Goal: Task Accomplishment & Management: Use online tool/utility

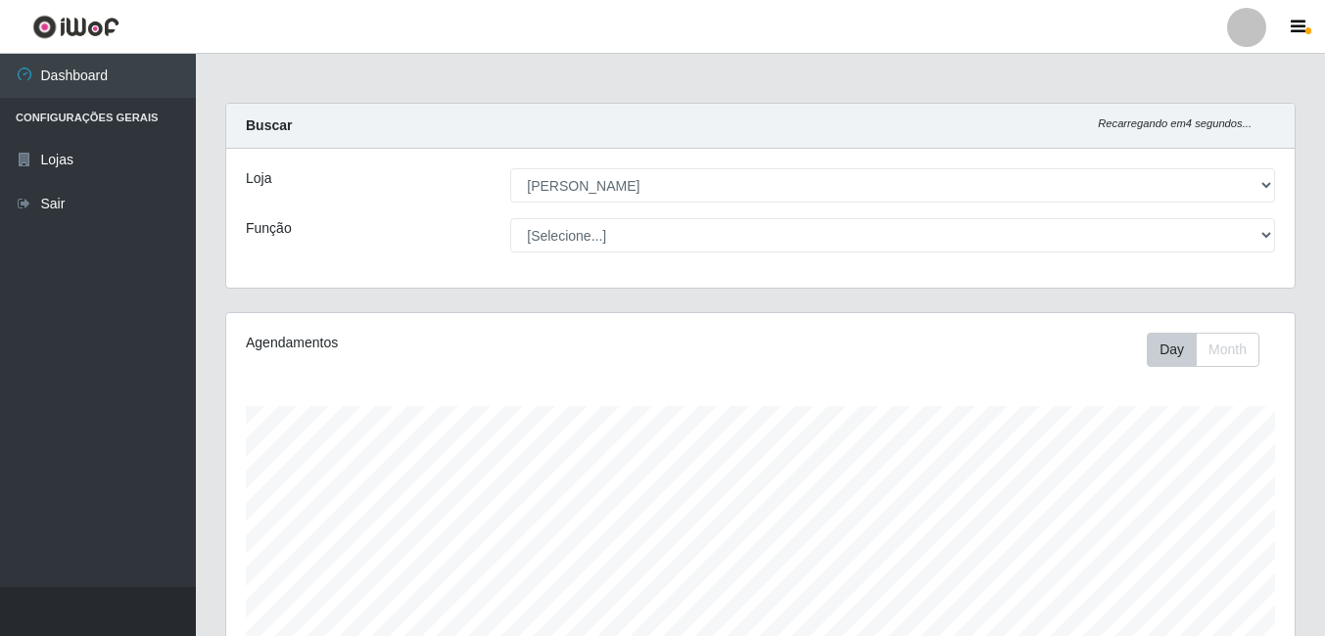
select select "402"
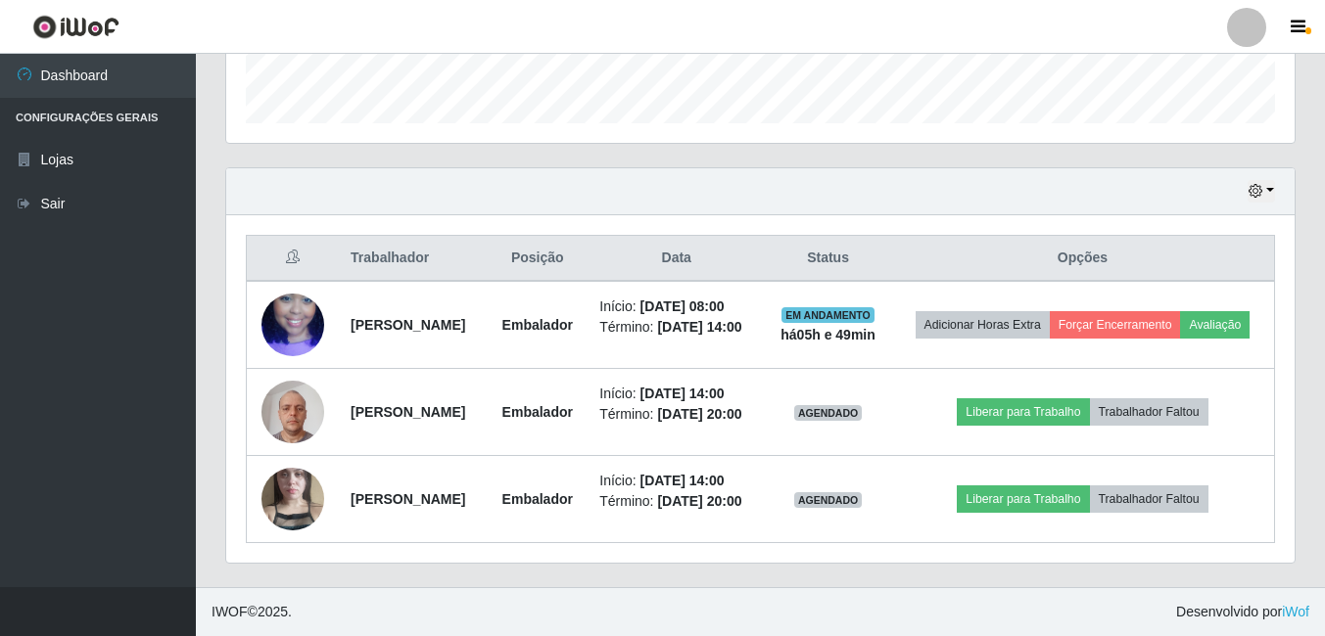
scroll to position [406, 1068]
click at [1257, 184] on icon "button" at bounding box center [1255, 191] width 14 height 14
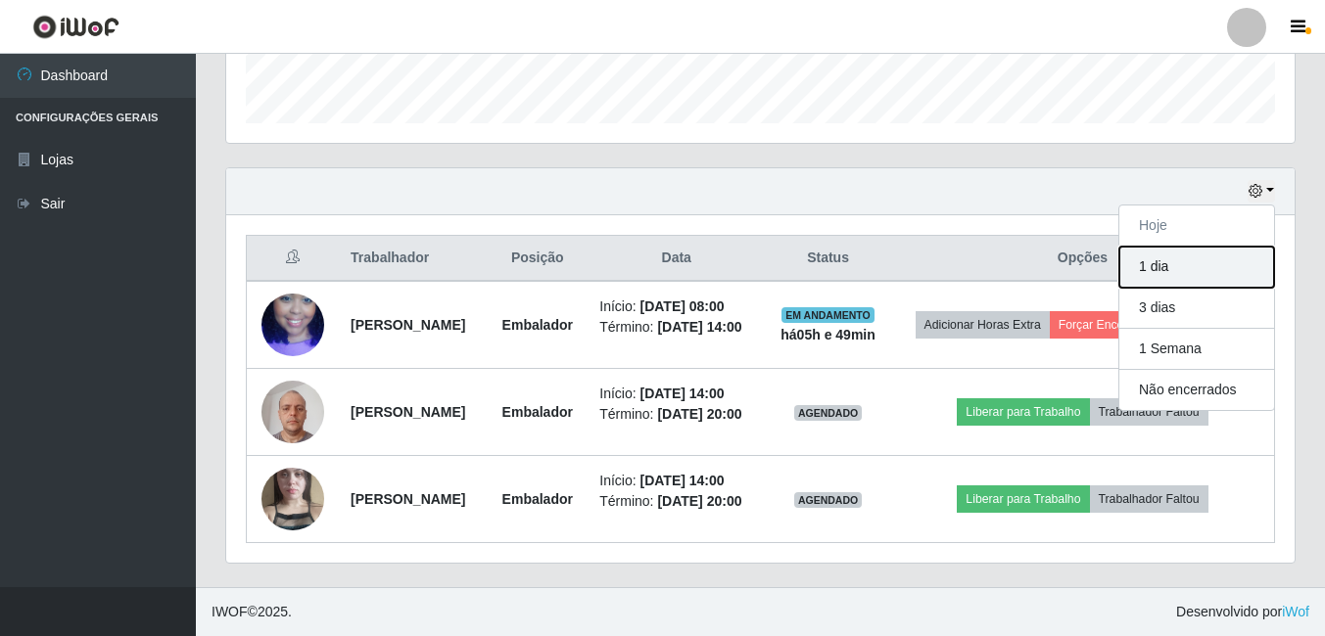
click at [1147, 247] on button "1 dia" at bounding box center [1196, 267] width 155 height 41
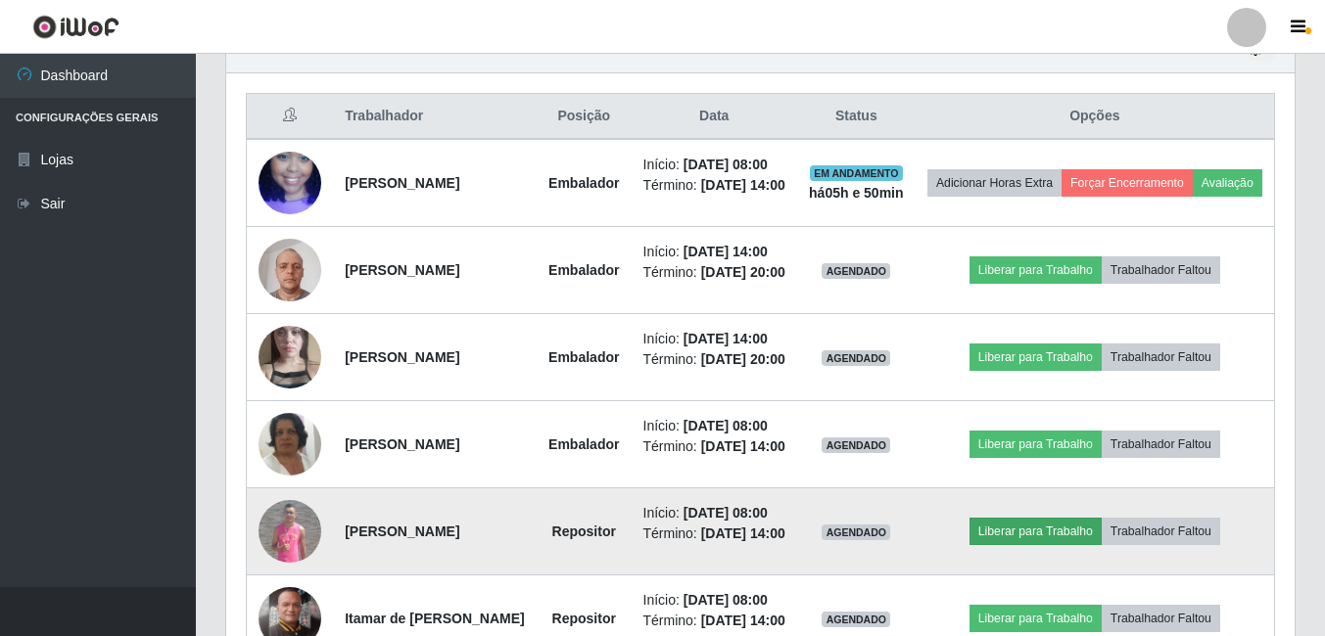
scroll to position [523, 0]
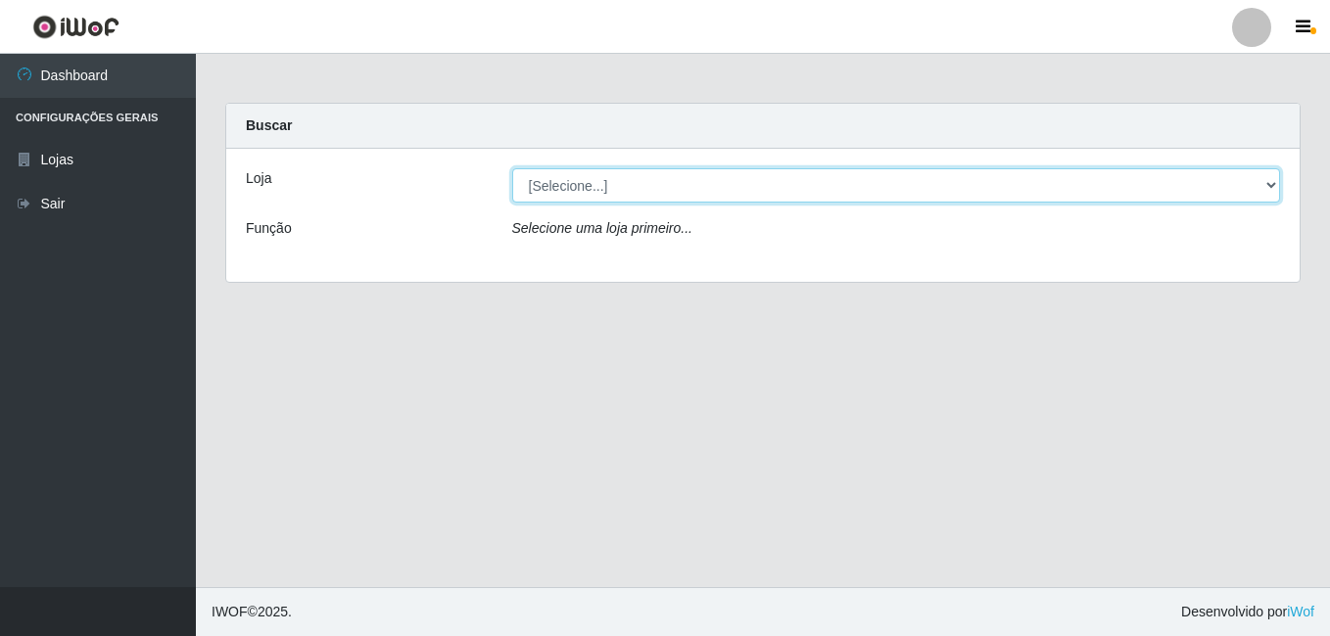
click at [673, 170] on select "[Selecione...] Ajubá Mercado" at bounding box center [896, 185] width 769 height 34
select select "402"
click at [512, 168] on select "[Selecione...] Ajubá Mercado" at bounding box center [896, 185] width 769 height 34
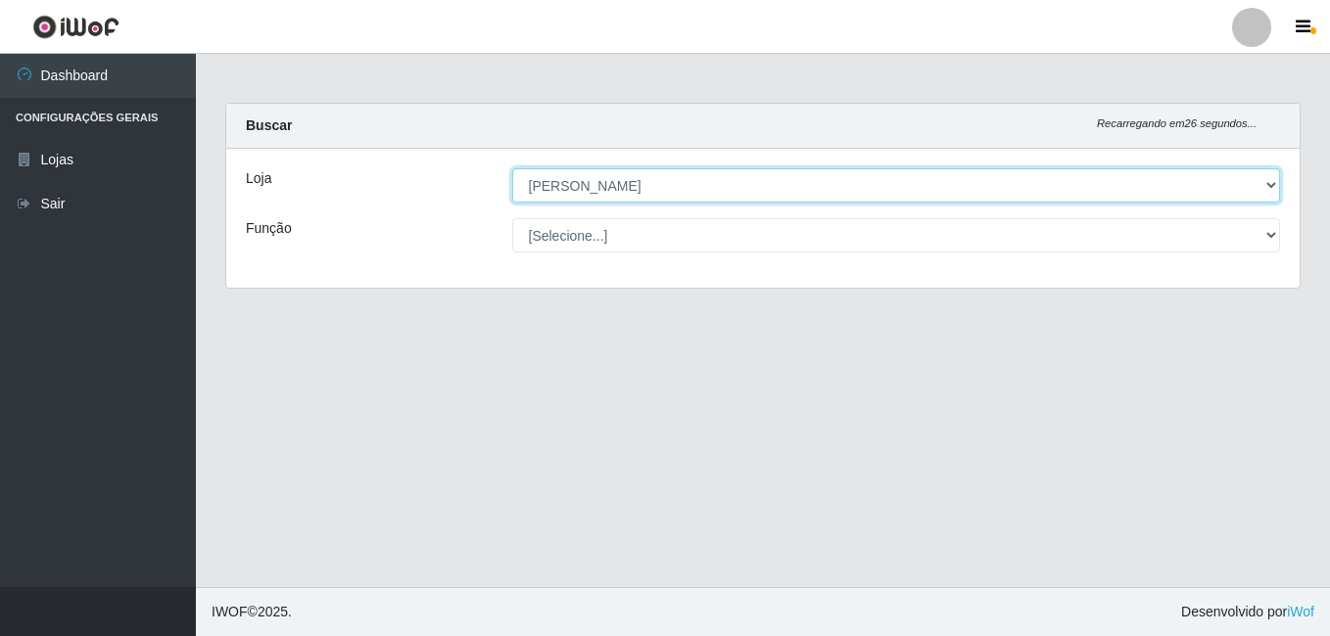
click at [633, 180] on select "[Selecione...] Ajubá Mercado" at bounding box center [896, 185] width 769 height 34
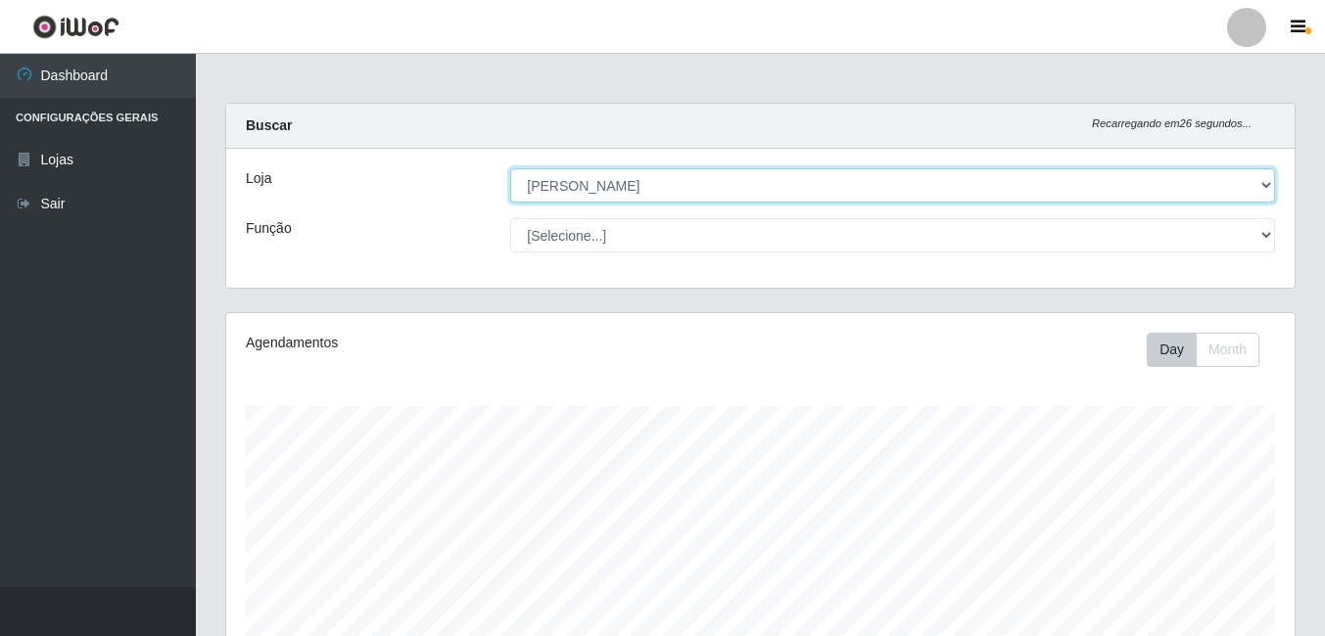
scroll to position [406, 1068]
click at [510, 168] on select "[Selecione...] Ajubá Mercado" at bounding box center [892, 185] width 765 height 34
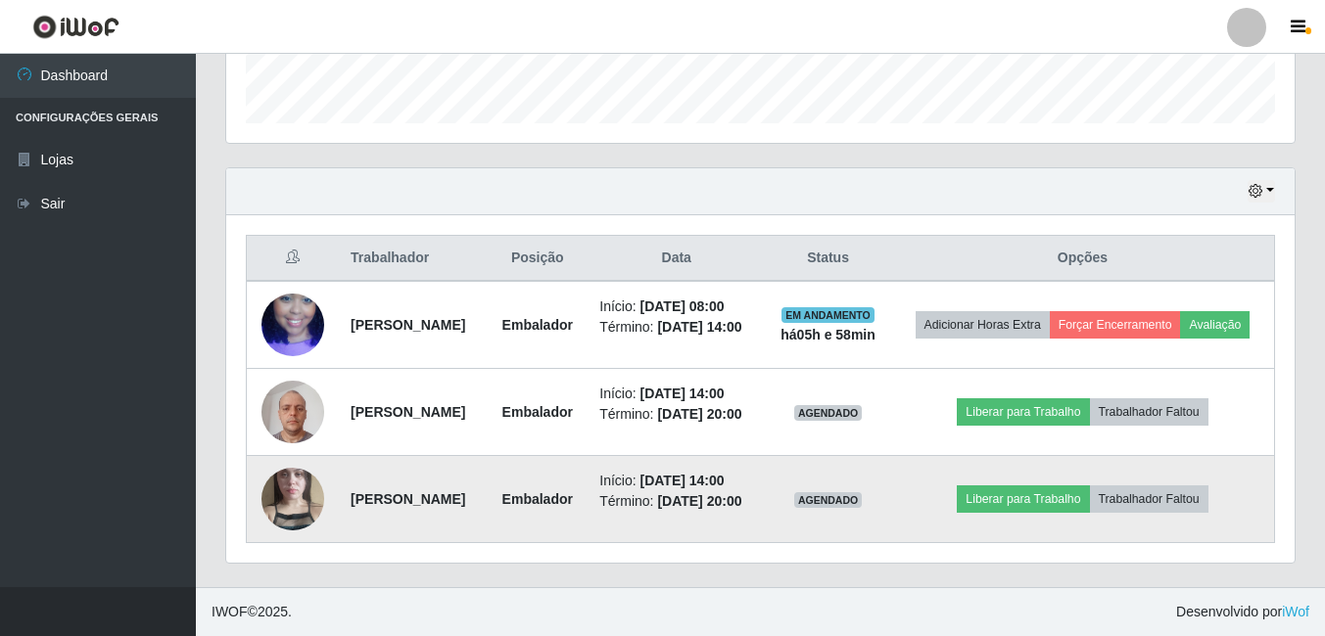
scroll to position [621, 0]
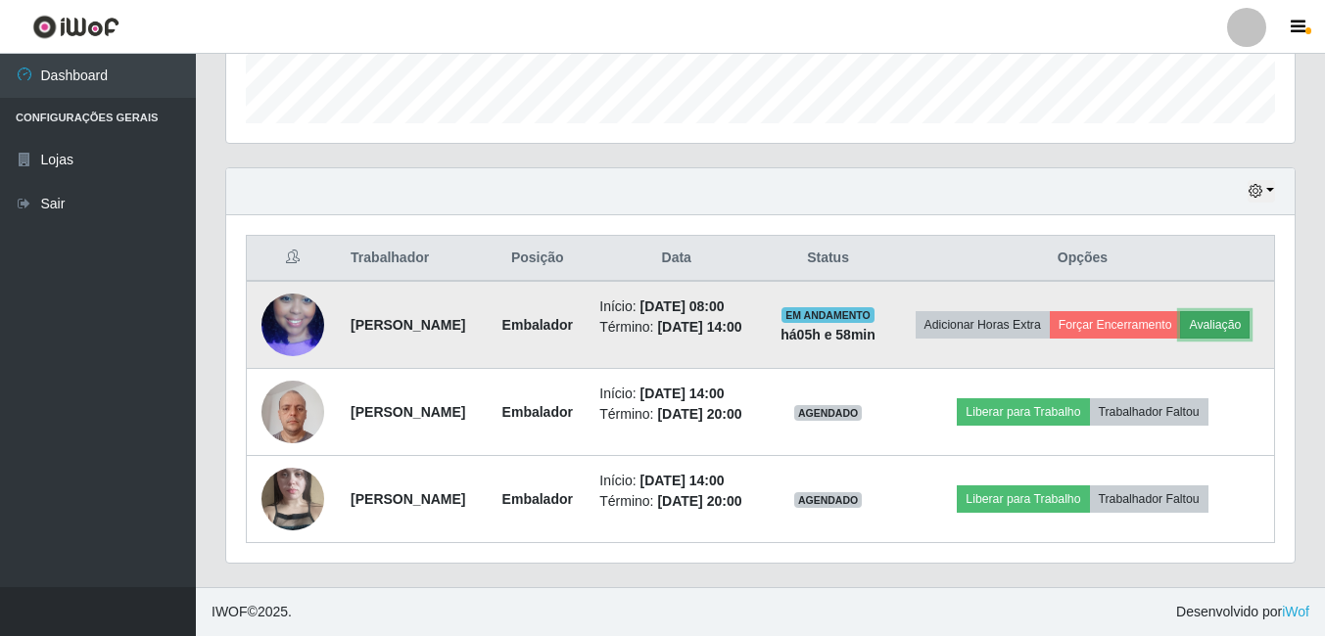
click at [1180, 311] on button "Avaliação" at bounding box center [1215, 324] width 70 height 27
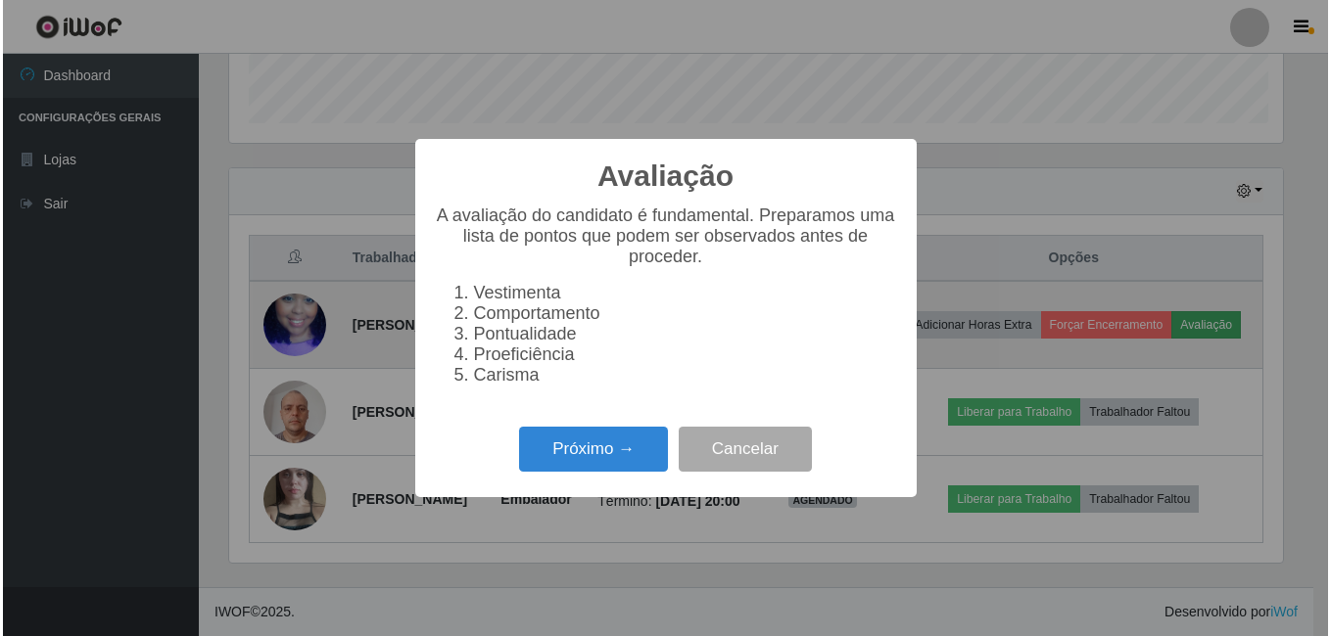
scroll to position [406, 1058]
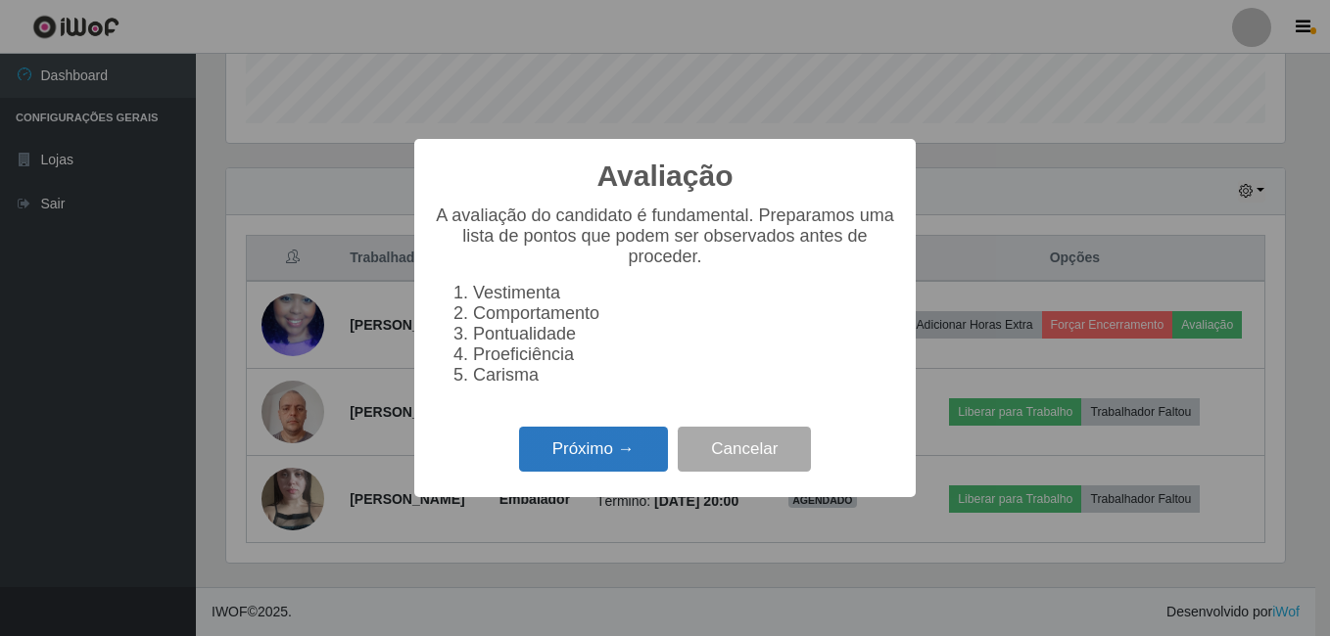
click at [584, 456] on button "Próximo →" at bounding box center [593, 450] width 149 height 46
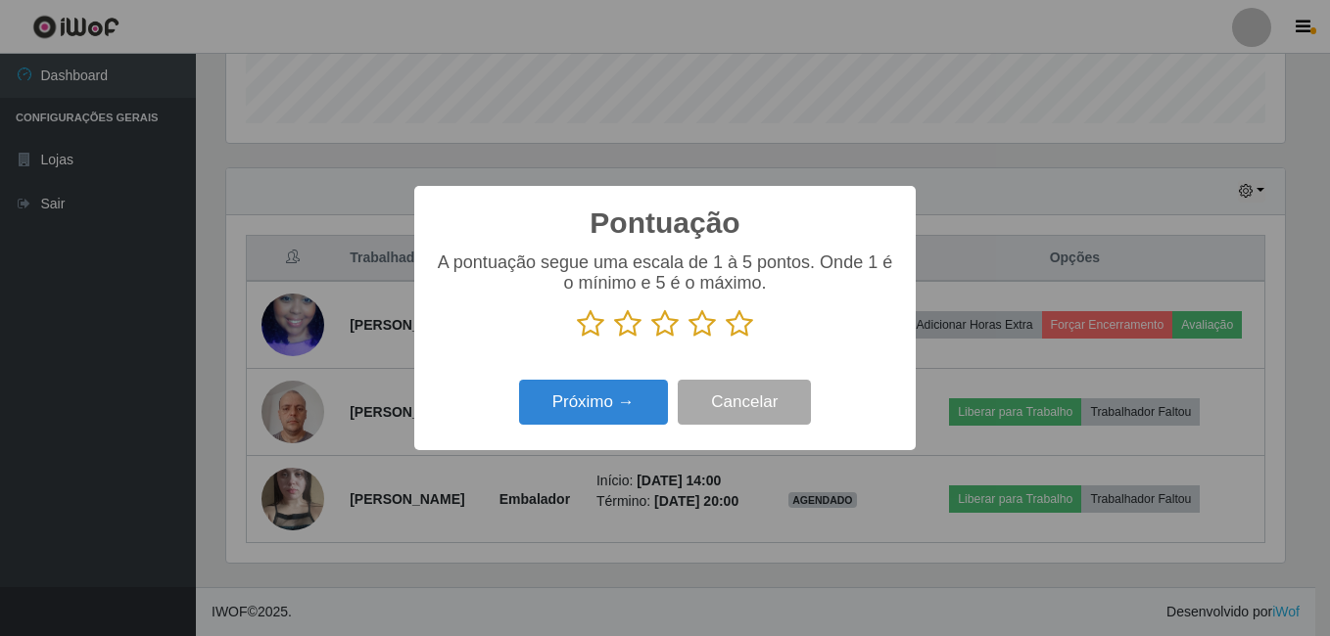
scroll to position [978630, 977978]
click at [735, 330] on icon at bounding box center [738, 323] width 27 height 29
click at [725, 339] on input "radio" at bounding box center [725, 339] width 0 height 0
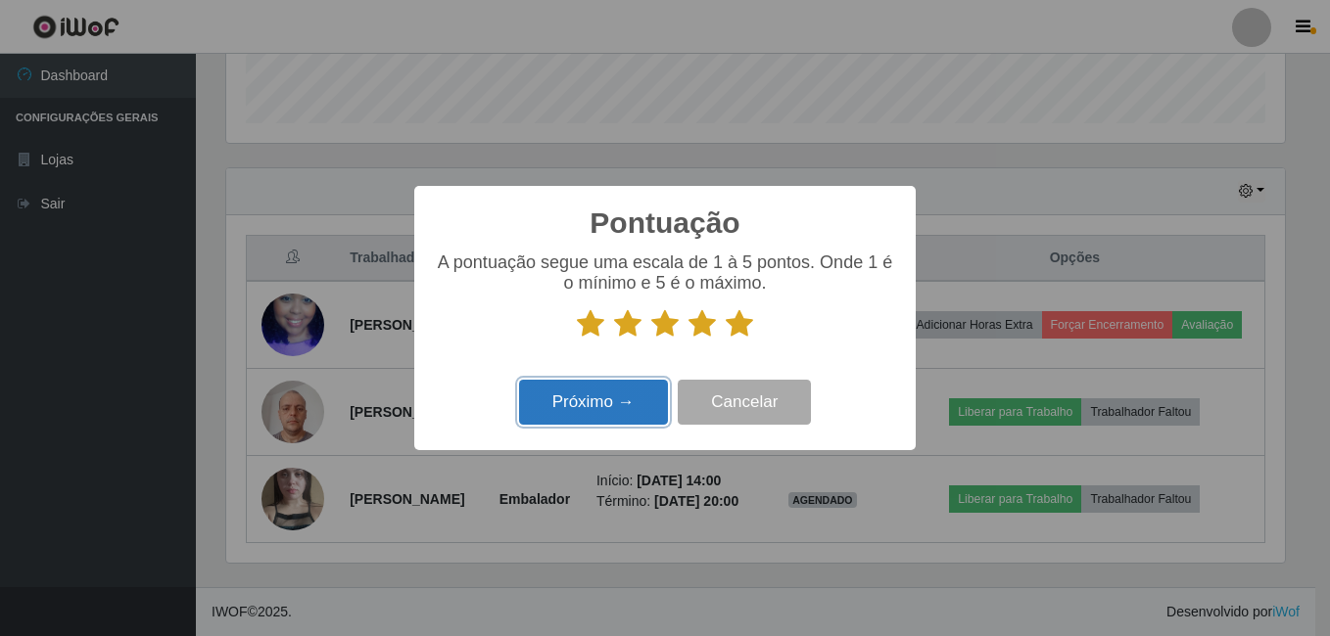
click at [604, 398] on button "Próximo →" at bounding box center [593, 403] width 149 height 46
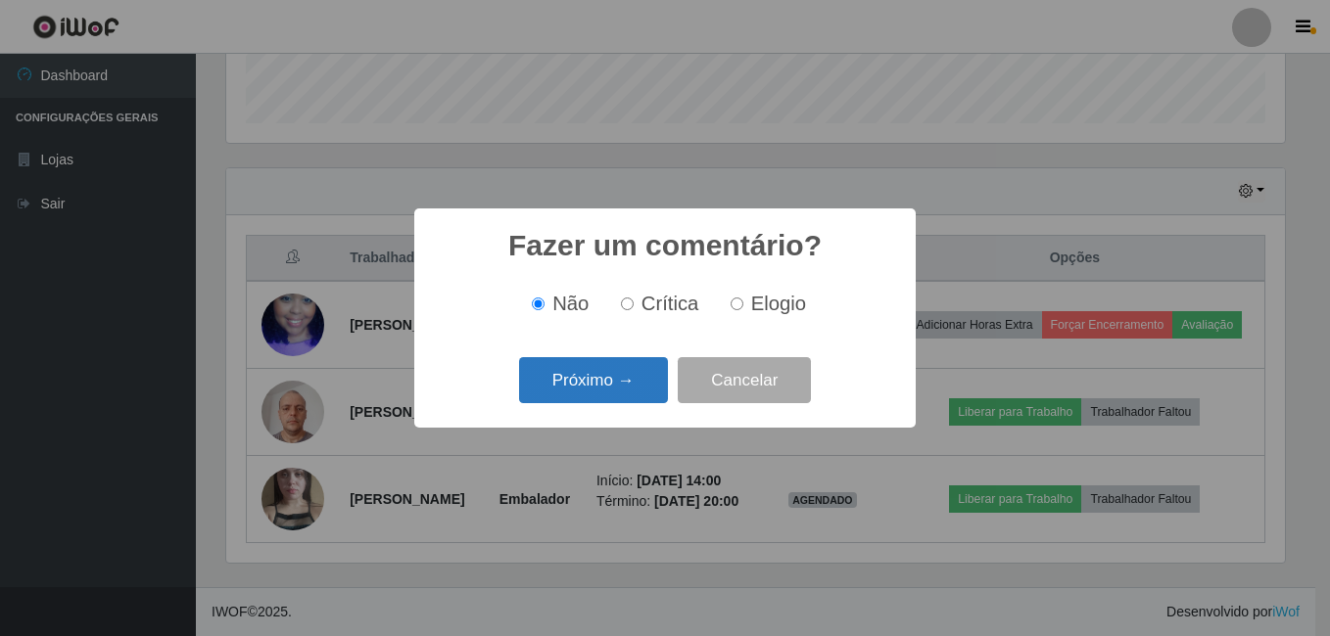
click at [602, 383] on button "Próximo →" at bounding box center [593, 380] width 149 height 46
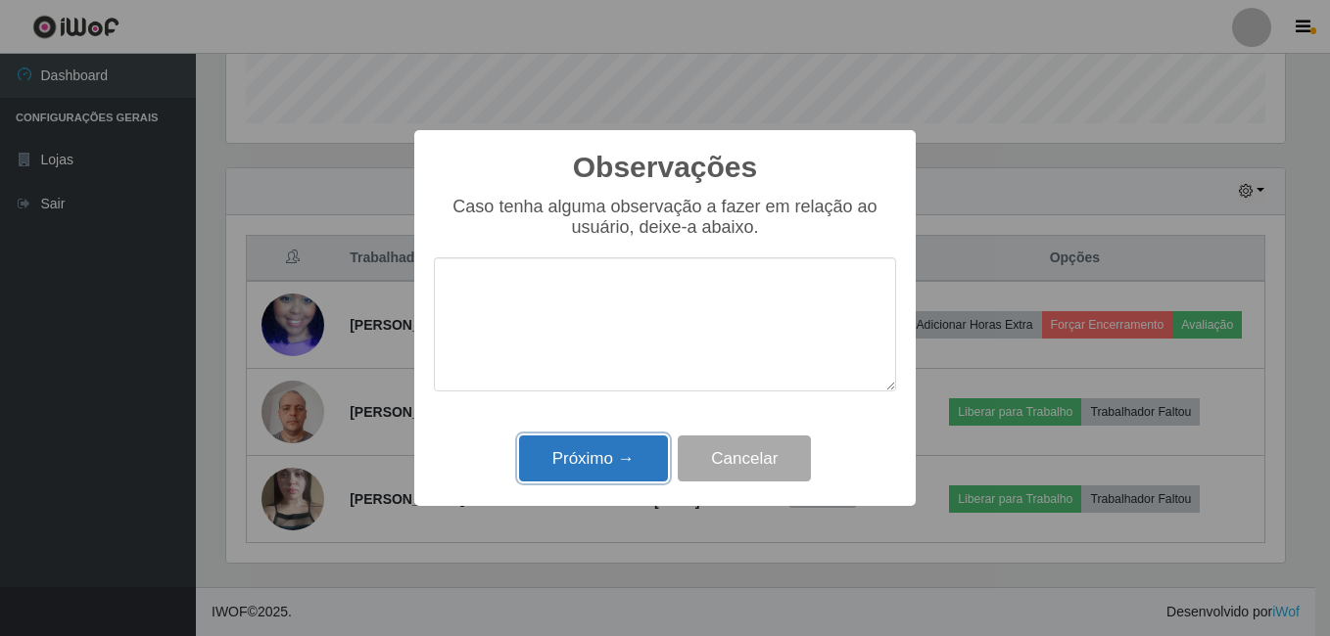
click at [607, 457] on button "Próximo →" at bounding box center [593, 459] width 149 height 46
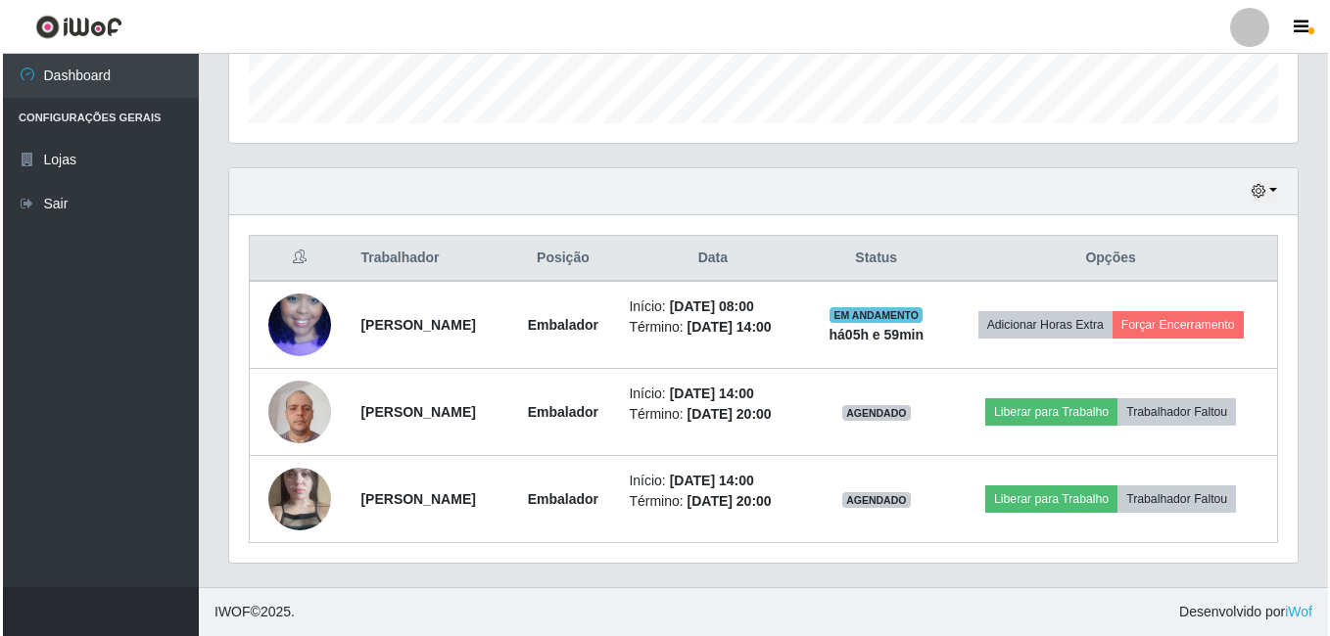
scroll to position [577, 0]
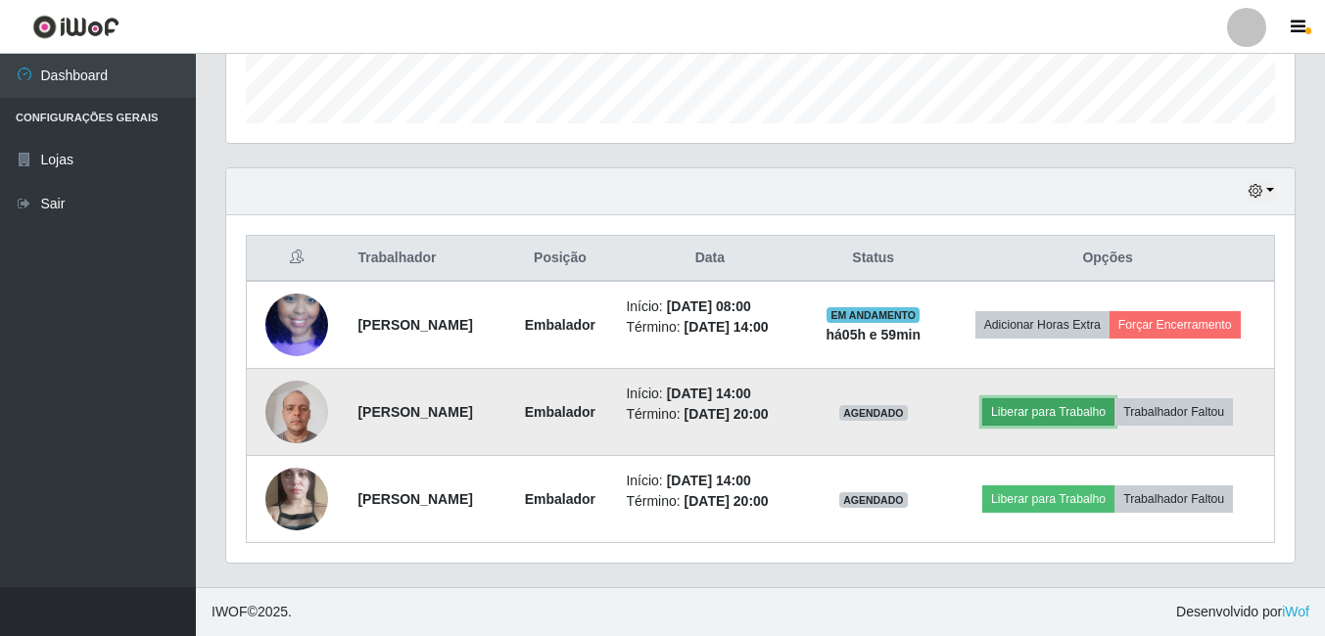
click at [1062, 404] on button "Liberar para Trabalho" at bounding box center [1048, 411] width 132 height 27
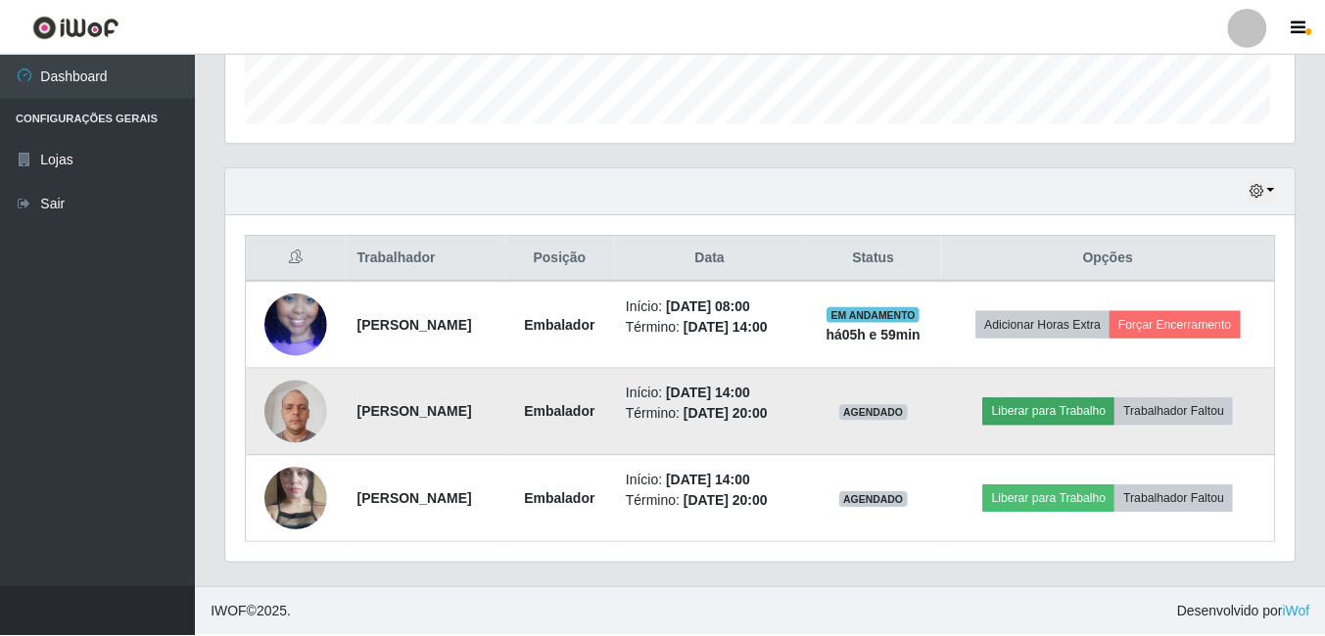
scroll to position [406, 1058]
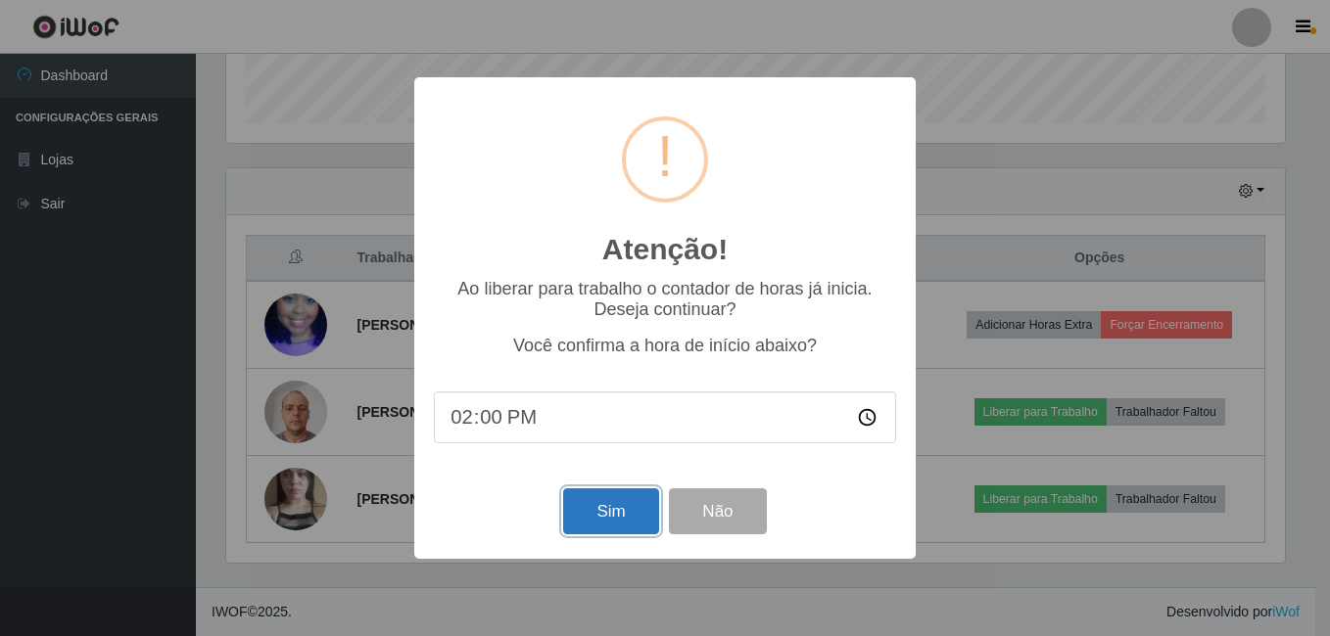
click at [627, 499] on button "Sim" at bounding box center [610, 512] width 95 height 46
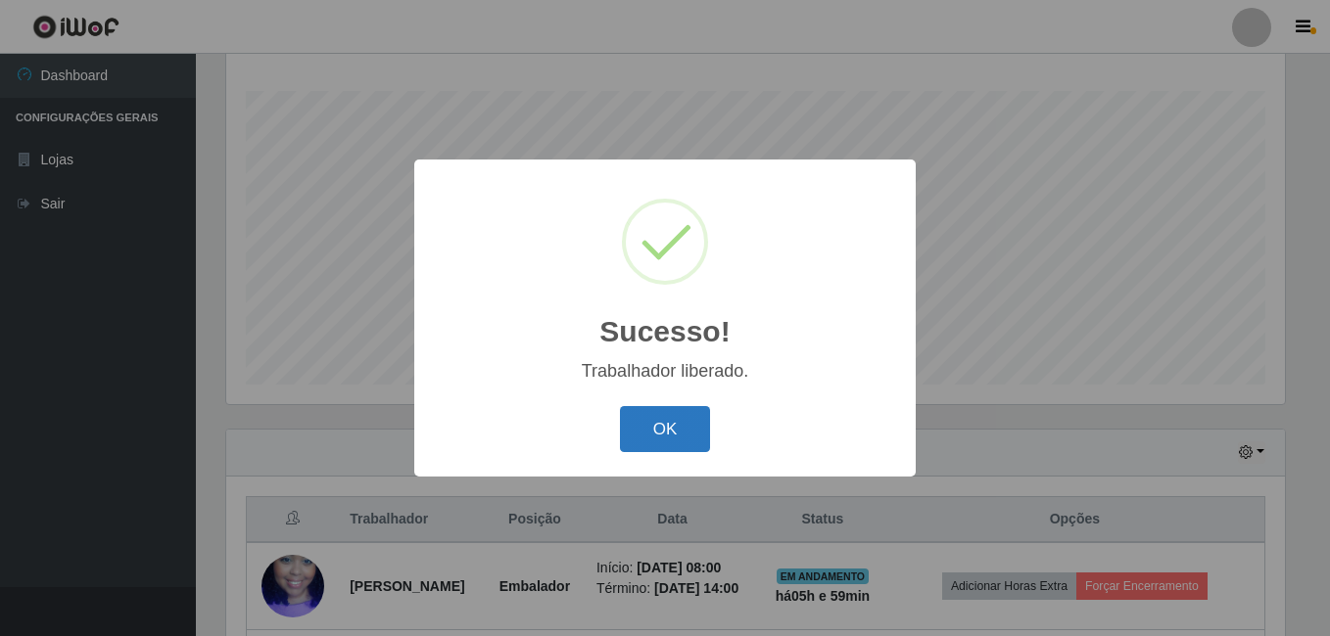
click at [654, 428] on button "OK" at bounding box center [665, 429] width 91 height 46
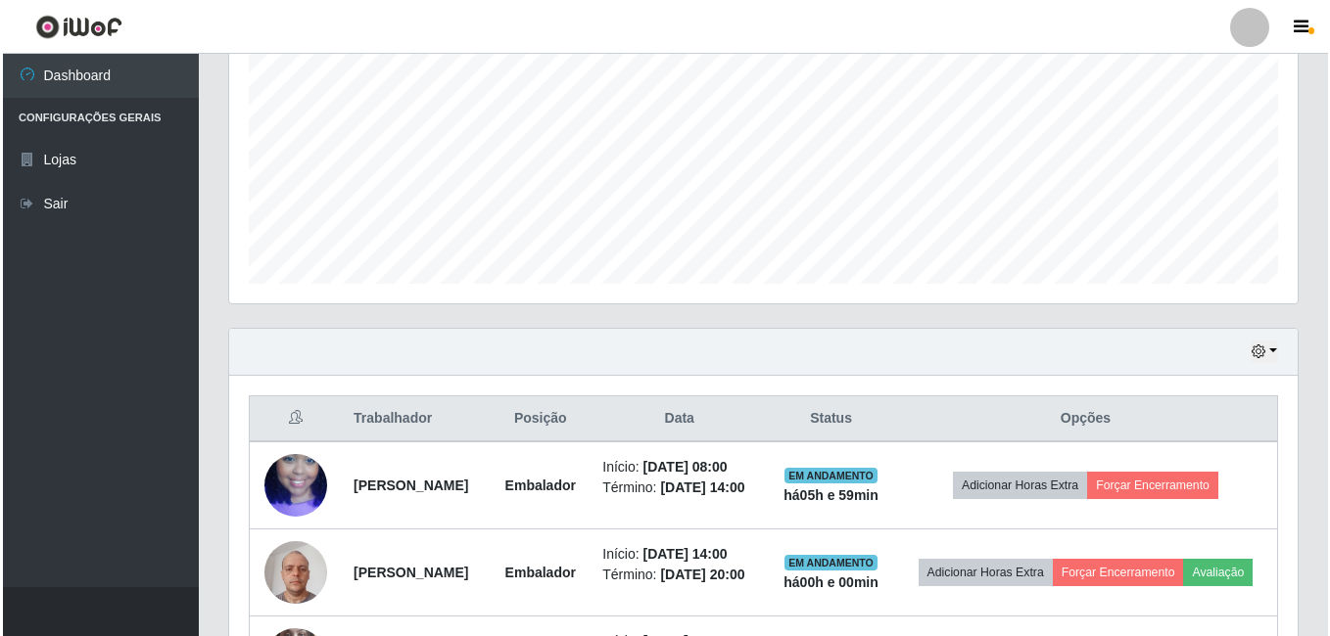
scroll to position [511, 0]
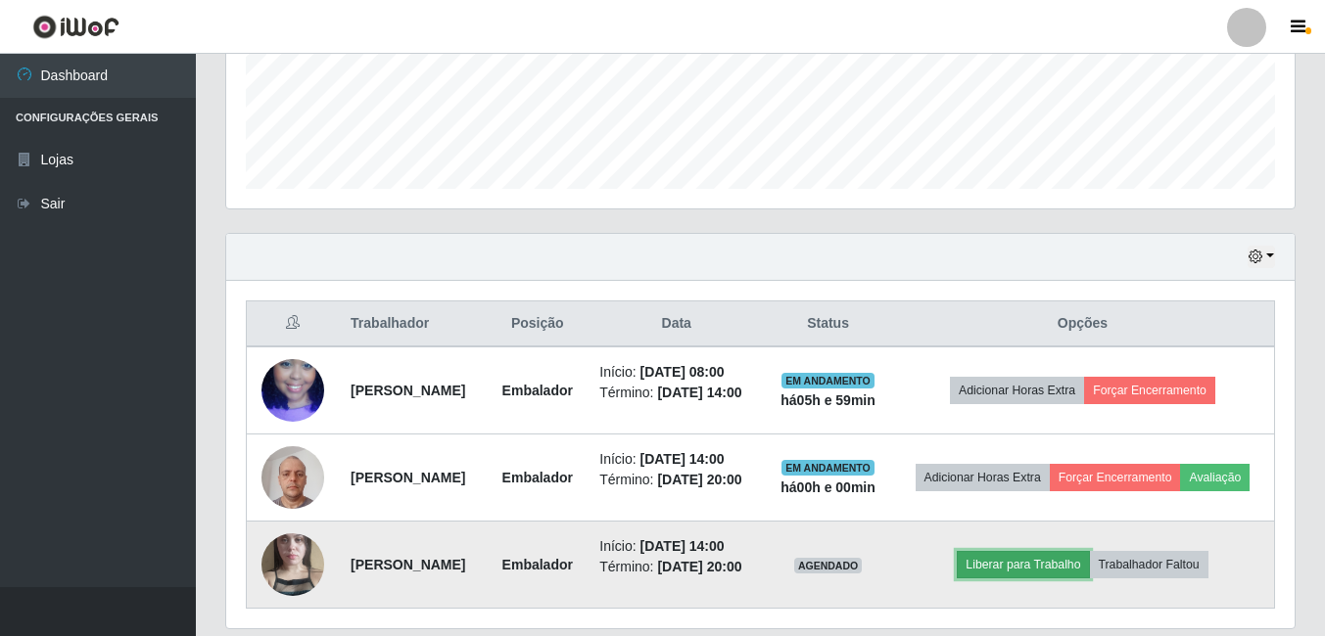
click at [1031, 579] on button "Liberar para Trabalho" at bounding box center [1023, 564] width 132 height 27
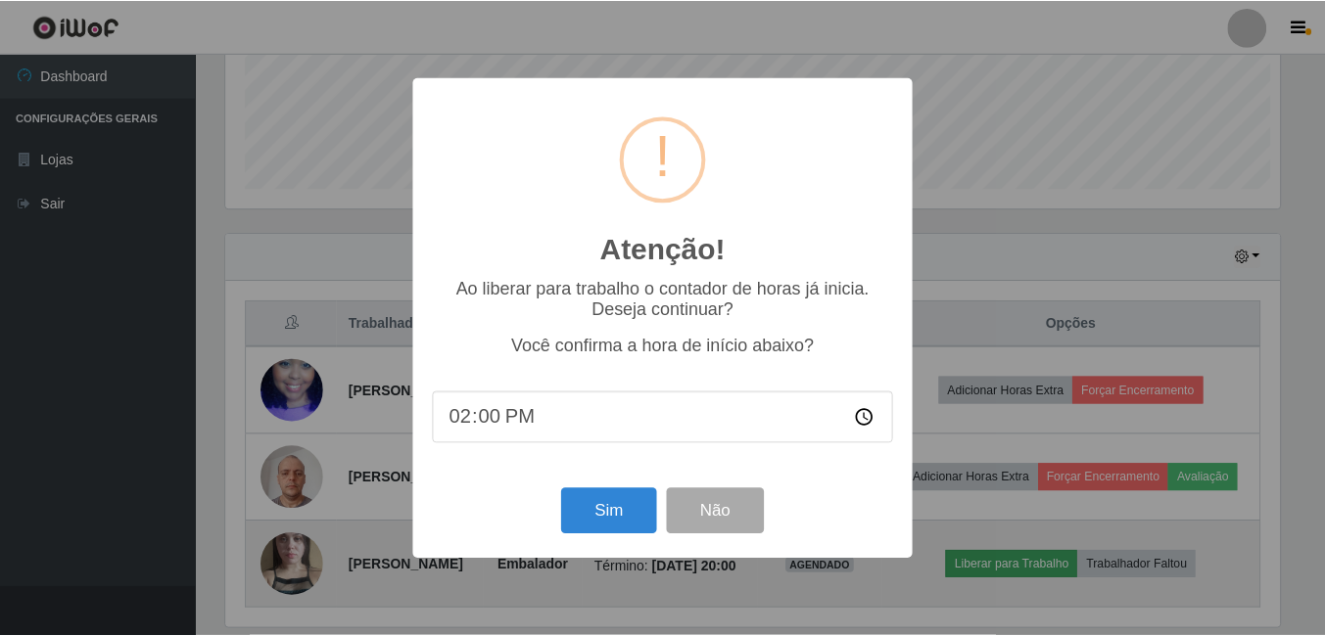
scroll to position [406, 1058]
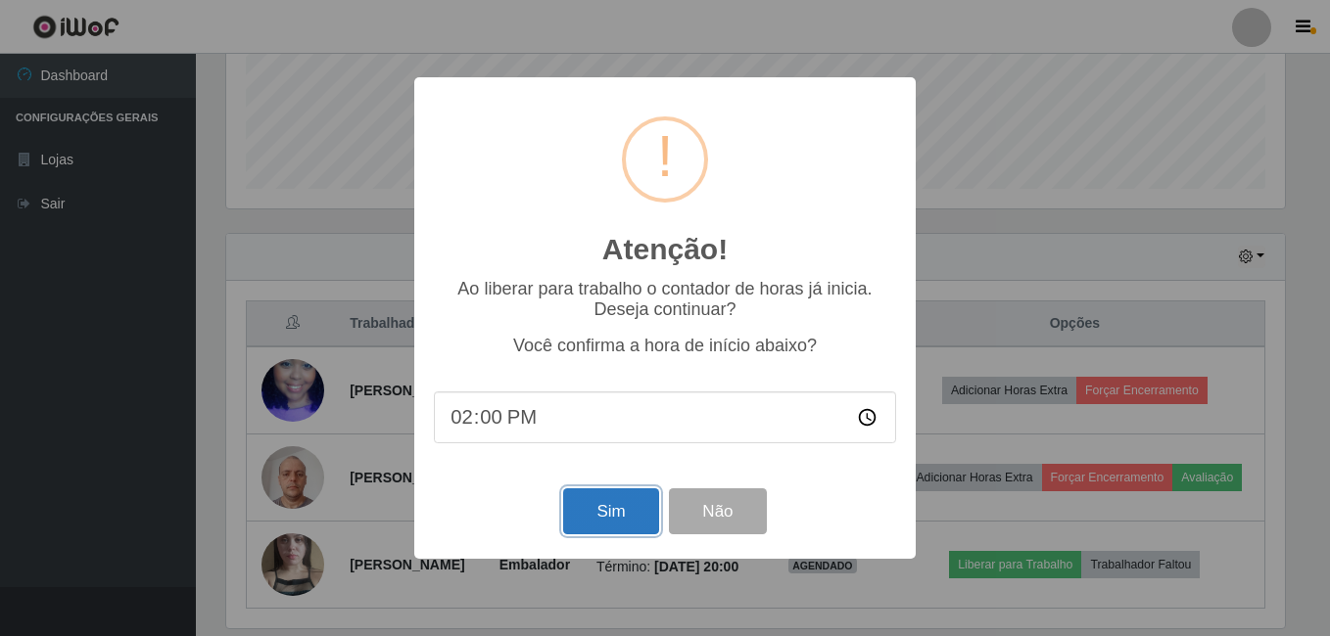
click at [605, 526] on button "Sim" at bounding box center [610, 512] width 95 height 46
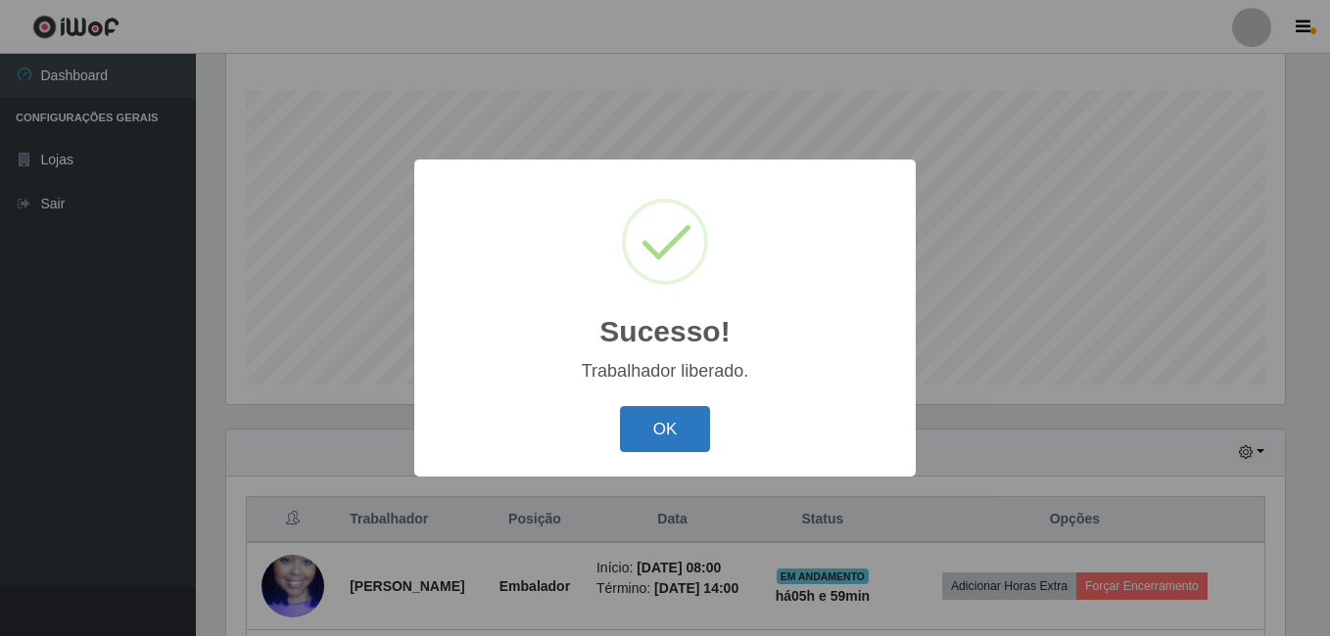
click at [649, 429] on button "OK" at bounding box center [665, 429] width 91 height 46
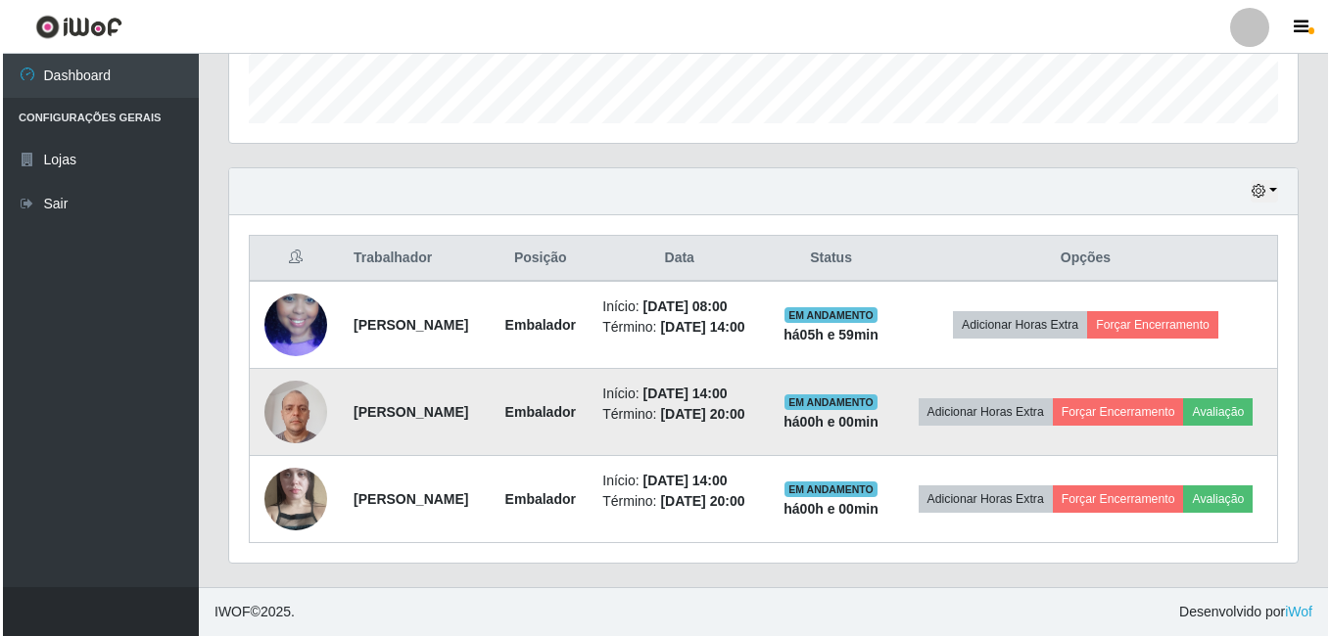
scroll to position [609, 0]
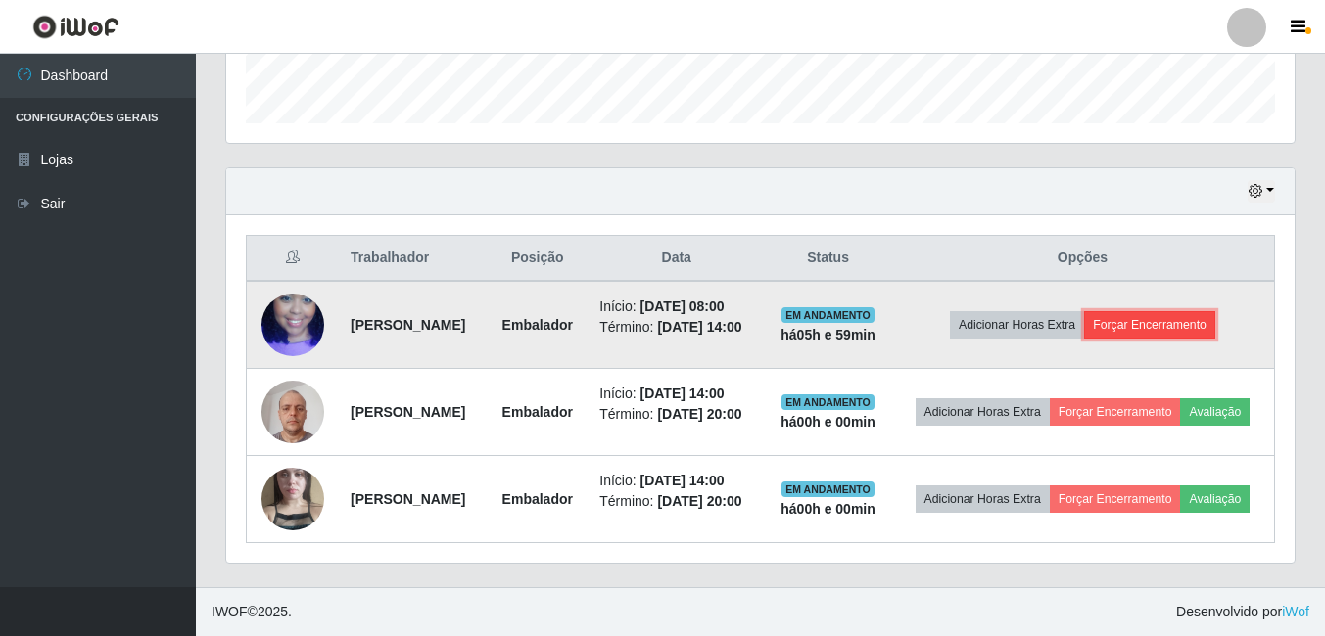
click at [1178, 311] on button "Forçar Encerramento" at bounding box center [1149, 324] width 131 height 27
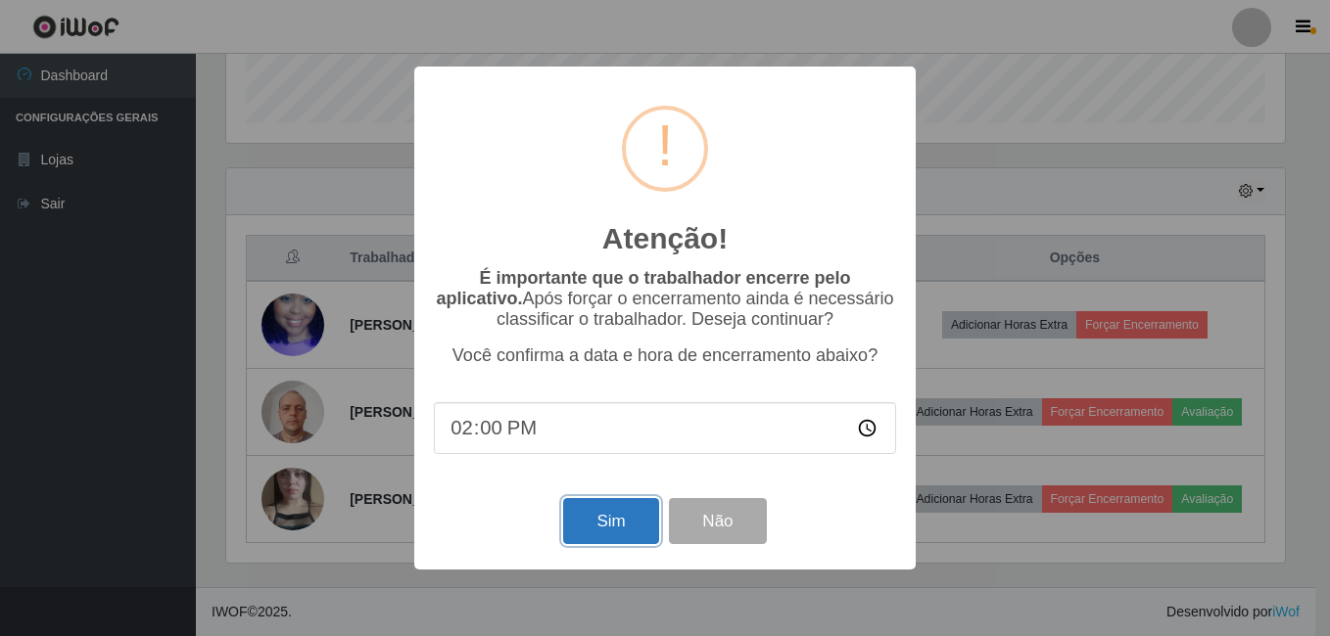
click at [594, 512] on button "Sim" at bounding box center [610, 521] width 95 height 46
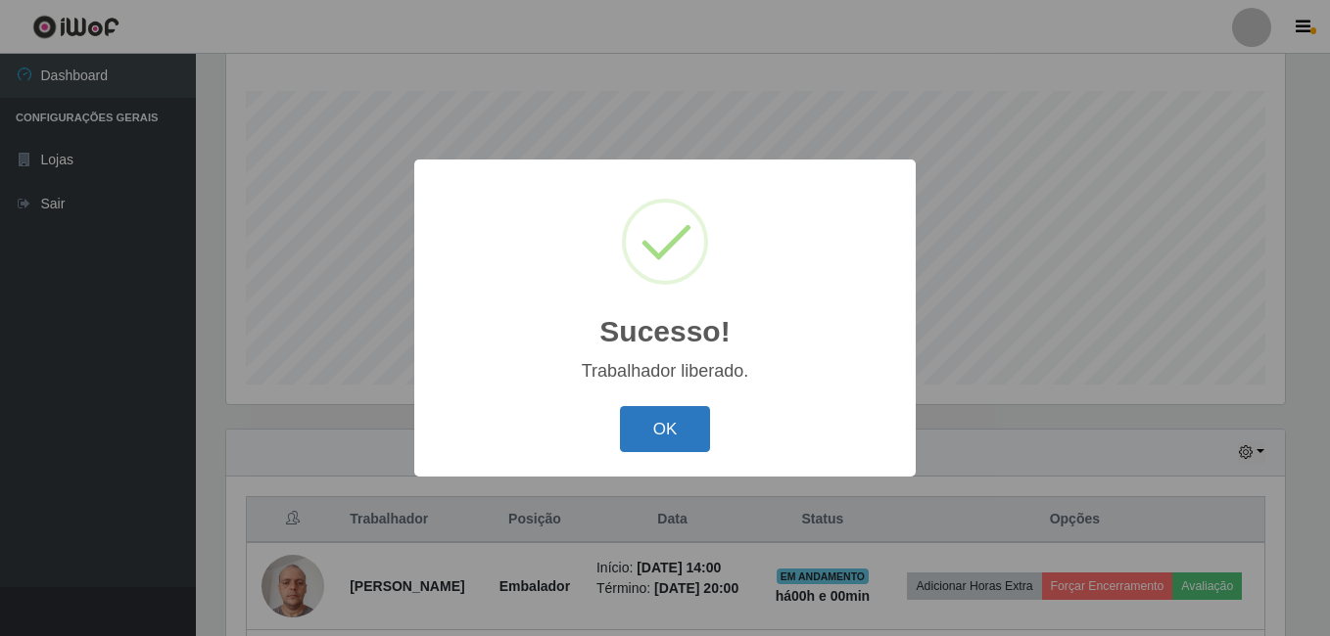
click at [650, 433] on button "OK" at bounding box center [665, 429] width 91 height 46
